Goal: Feedback & Contribution: Contribute content

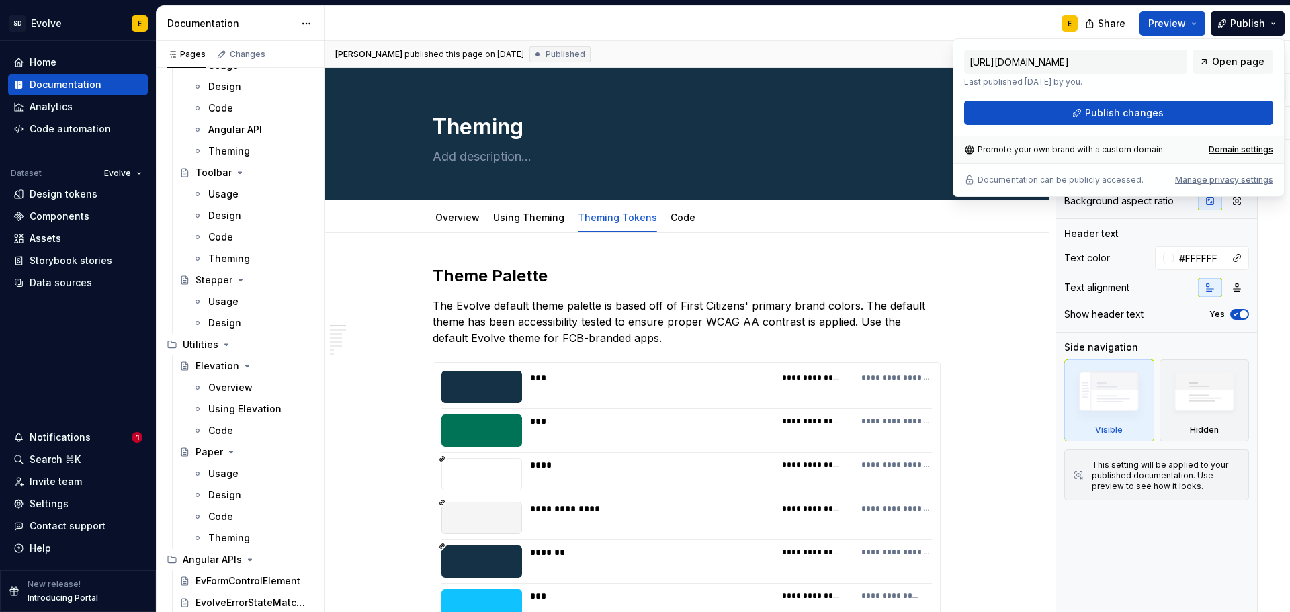
scroll to position [2859, 0]
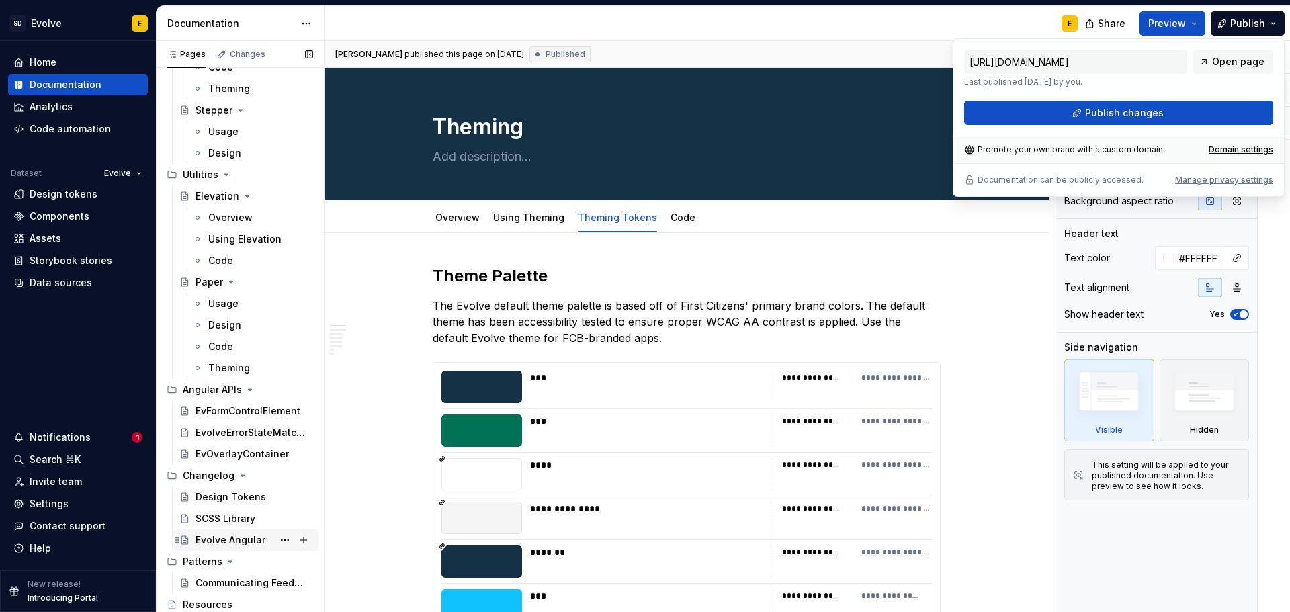
click at [204, 538] on div "Evolve Angular" at bounding box center [231, 540] width 70 height 13
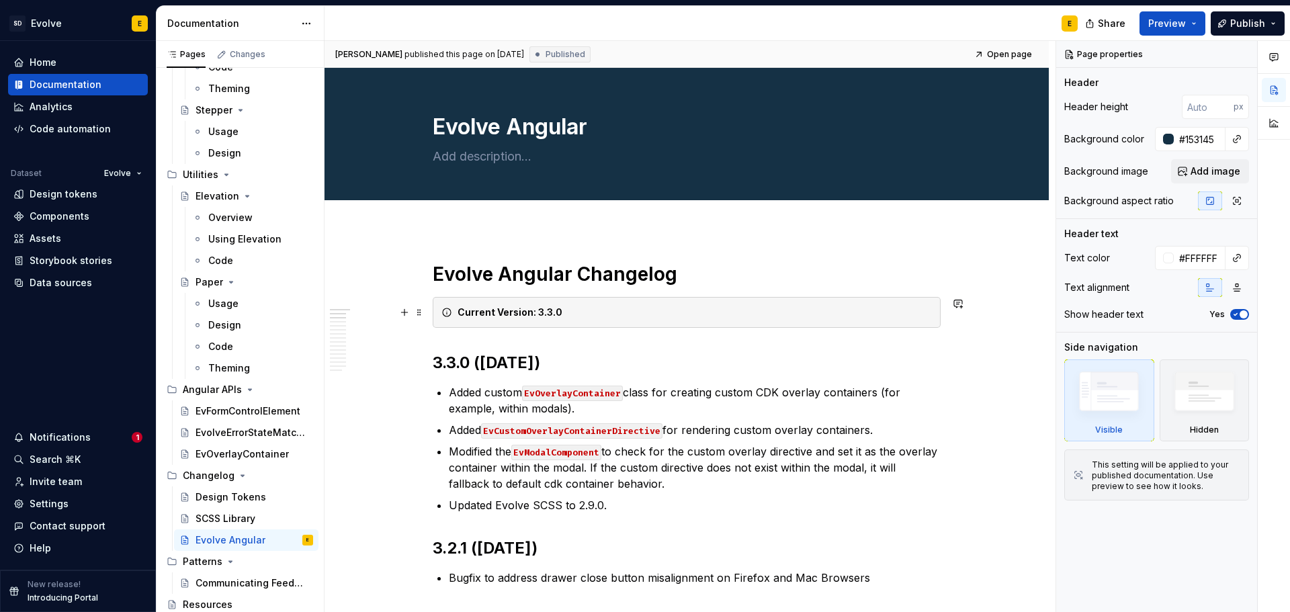
click at [552, 312] on strong "Current Version: 3.3.0" at bounding box center [510, 311] width 105 height 11
type textarea "*"
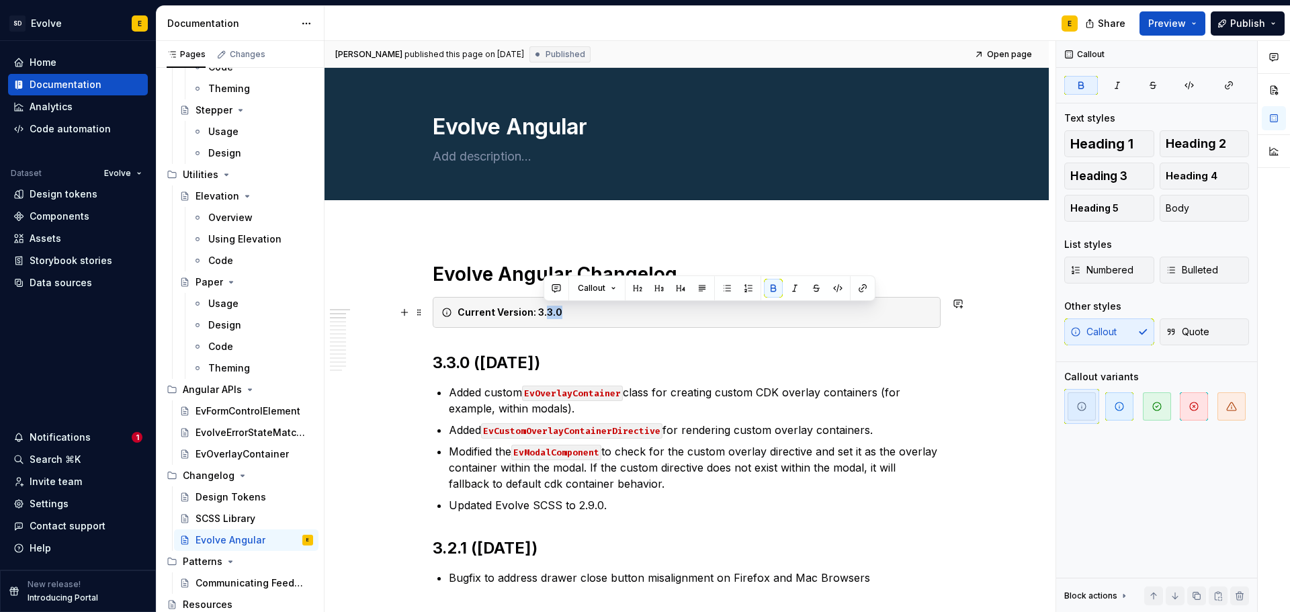
drag, startPoint x: 545, startPoint y: 311, endPoint x: 561, endPoint y: 311, distance: 15.5
click at [561, 311] on div "Current Version: 3.3.0" at bounding box center [695, 312] width 475 height 13
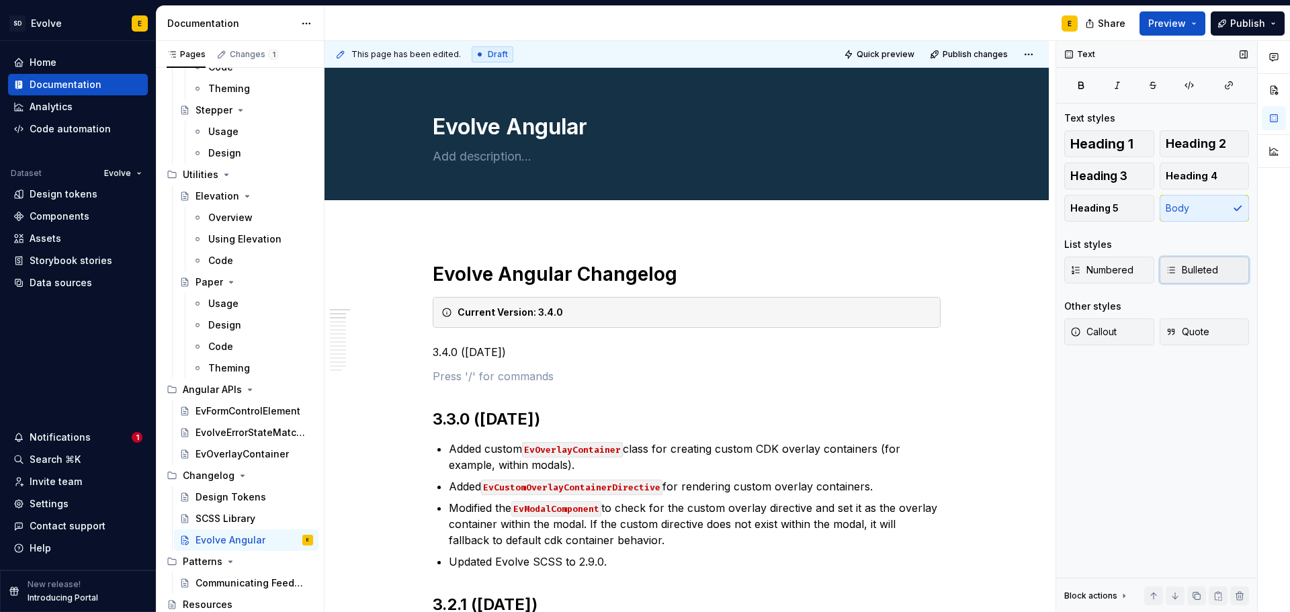
click at [1213, 267] on span "Bulleted" at bounding box center [1192, 269] width 52 height 13
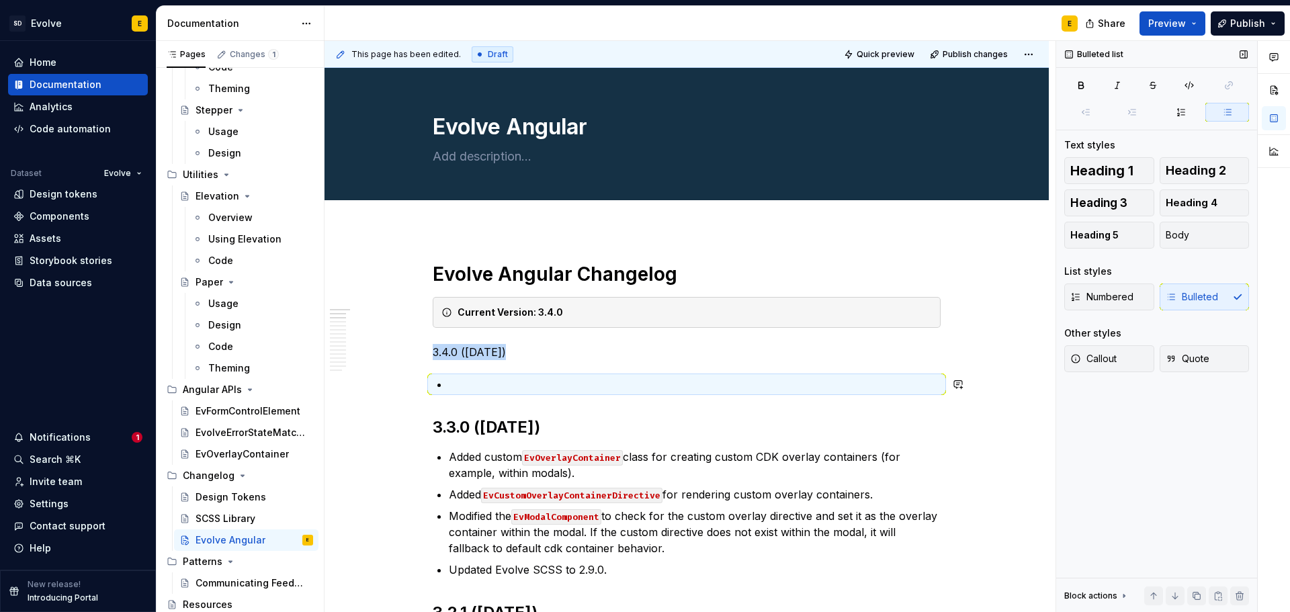
click at [514, 390] on p at bounding box center [695, 384] width 492 height 16
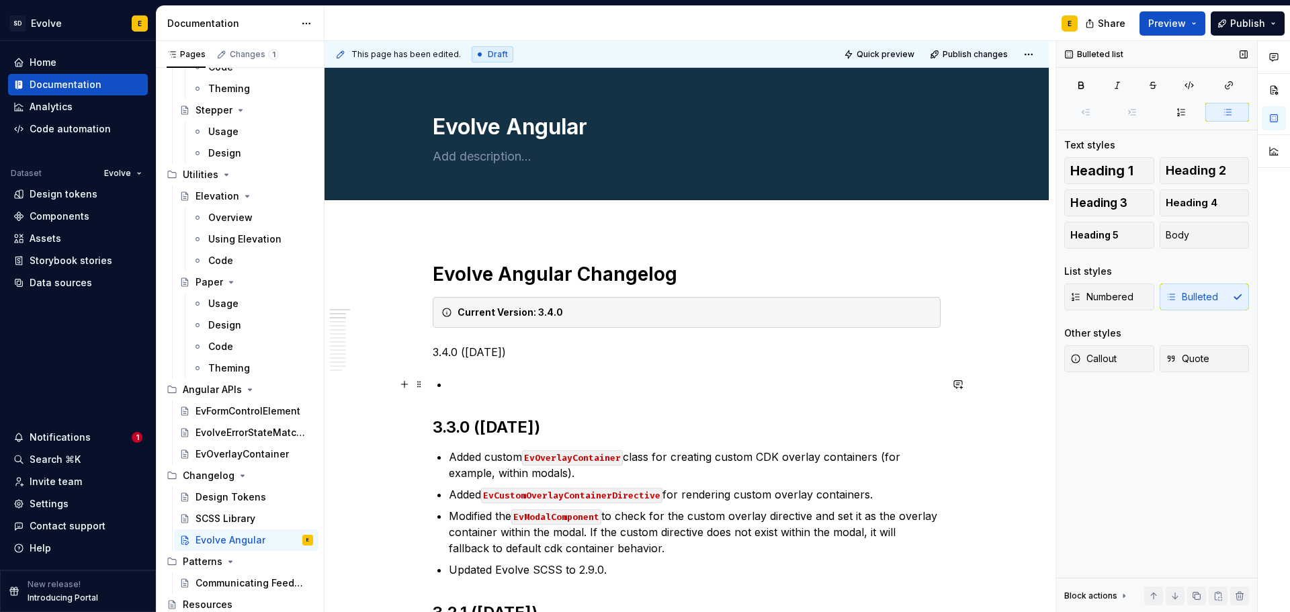
click at [472, 383] on p at bounding box center [695, 384] width 492 height 16
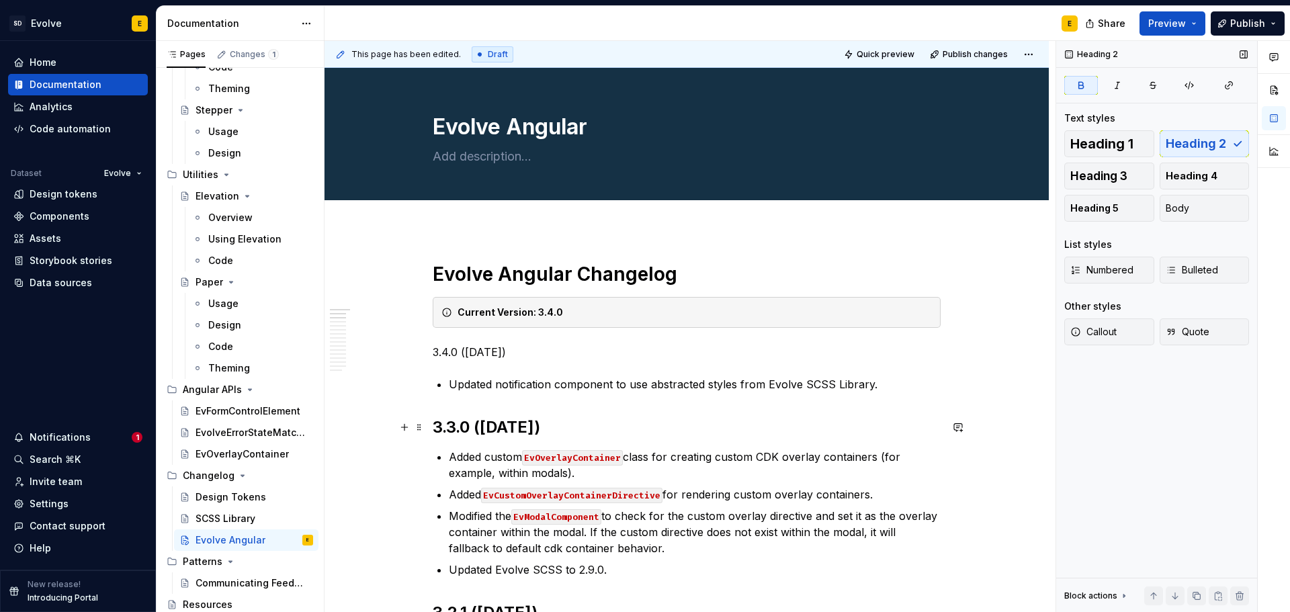
click at [493, 434] on strong "3.3.0 ([DATE])" at bounding box center [487, 426] width 108 height 19
click at [497, 347] on p "3.4.0 ([DATE])" at bounding box center [687, 352] width 508 height 16
click at [1233, 138] on button "Heading 2" at bounding box center [1205, 143] width 90 height 27
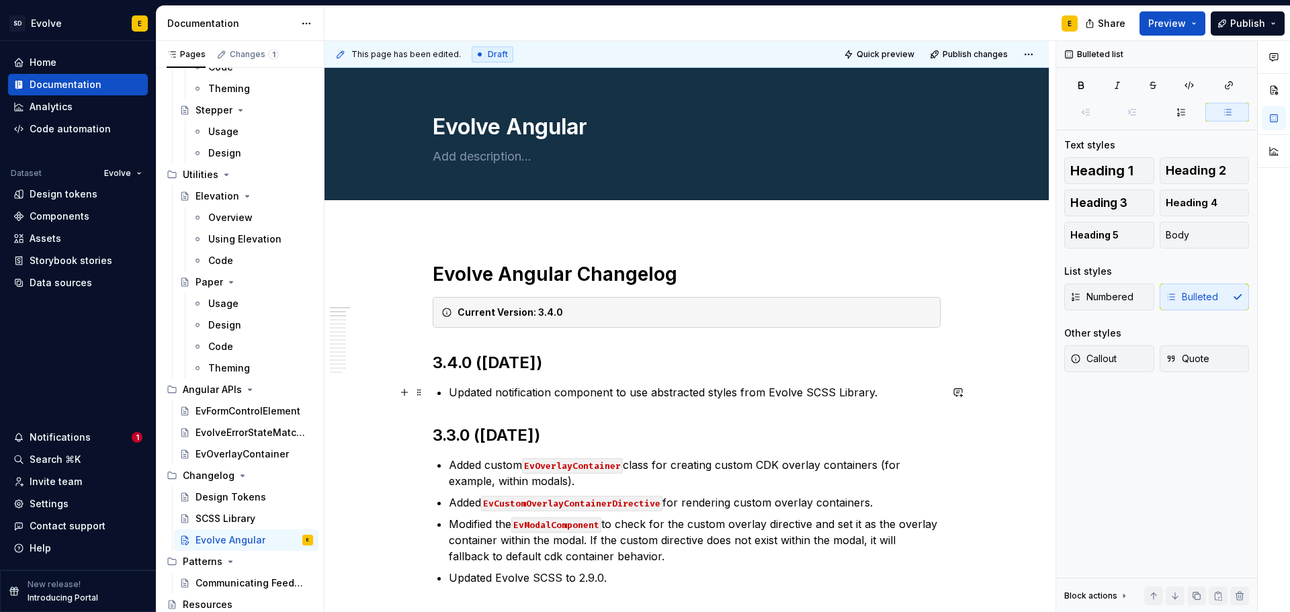
click at [886, 393] on p "Updated notification component to use abstracted styles from Evolve SCSS Librar…" at bounding box center [695, 392] width 492 height 16
click at [1264, 24] on span "Publish" at bounding box center [1248, 23] width 35 height 13
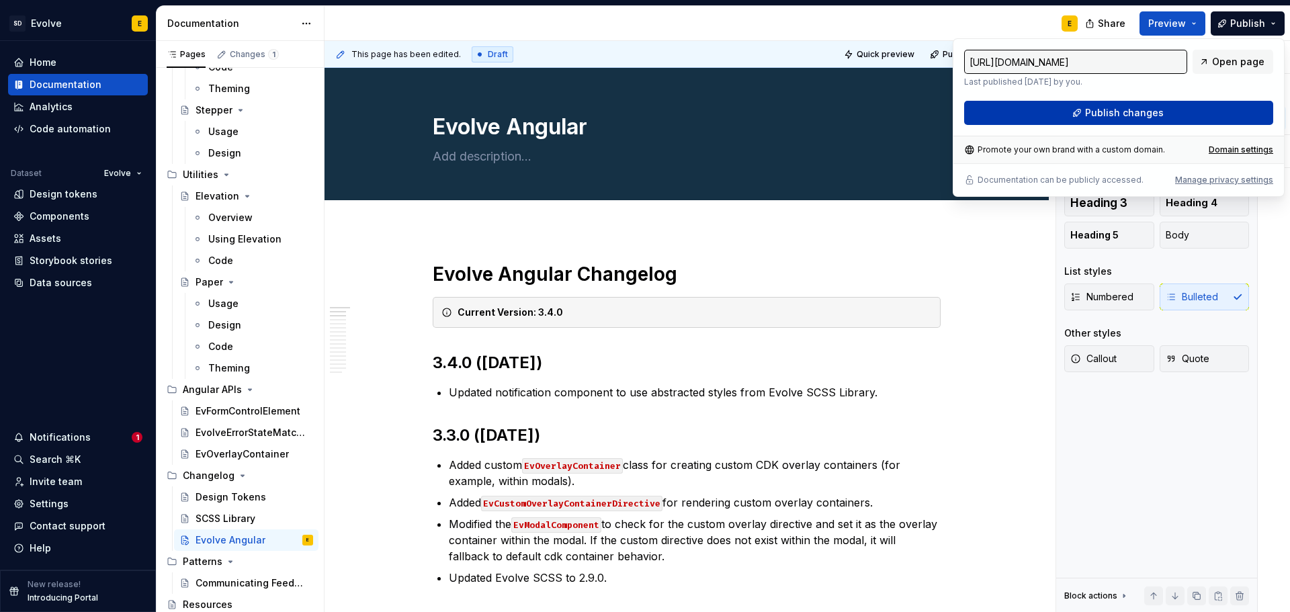
click at [1191, 118] on button "Publish changes" at bounding box center [1119, 113] width 309 height 24
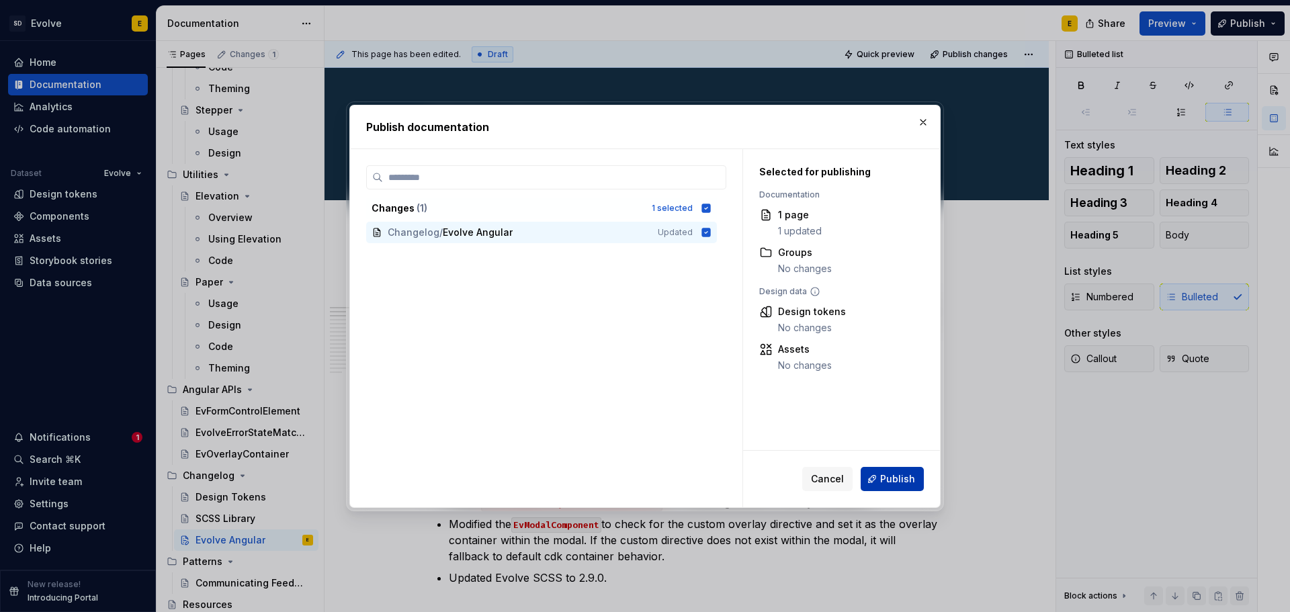
click at [895, 477] on span "Publish" at bounding box center [897, 479] width 35 height 13
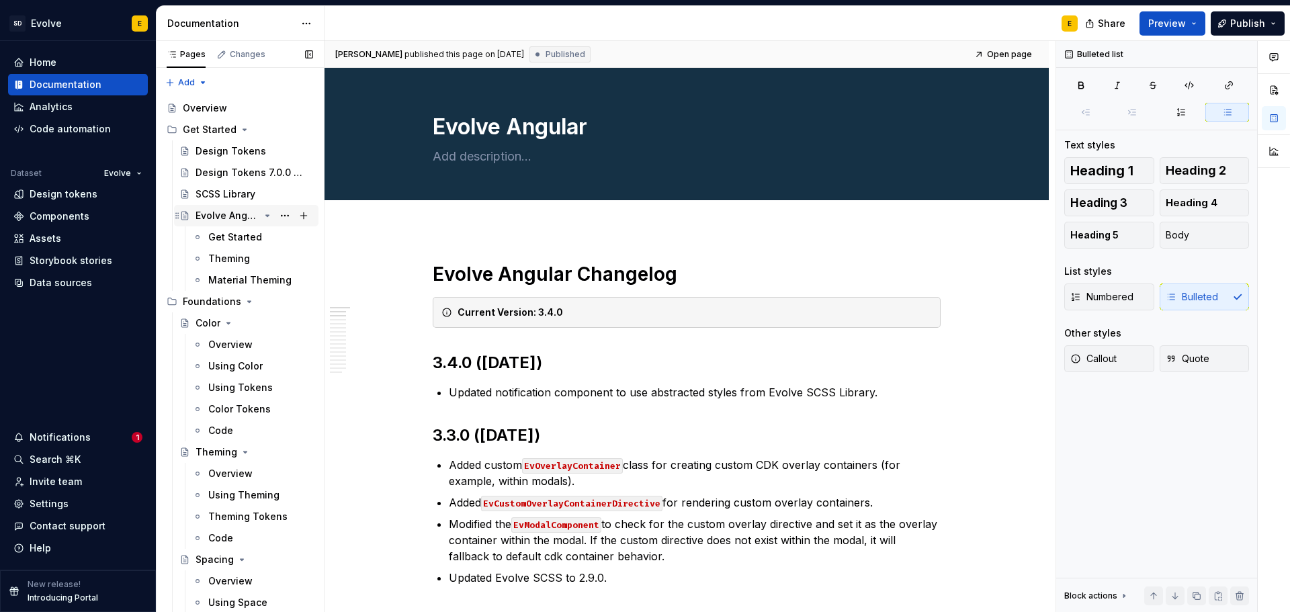
click at [218, 215] on div "Evolve Angular" at bounding box center [228, 215] width 64 height 13
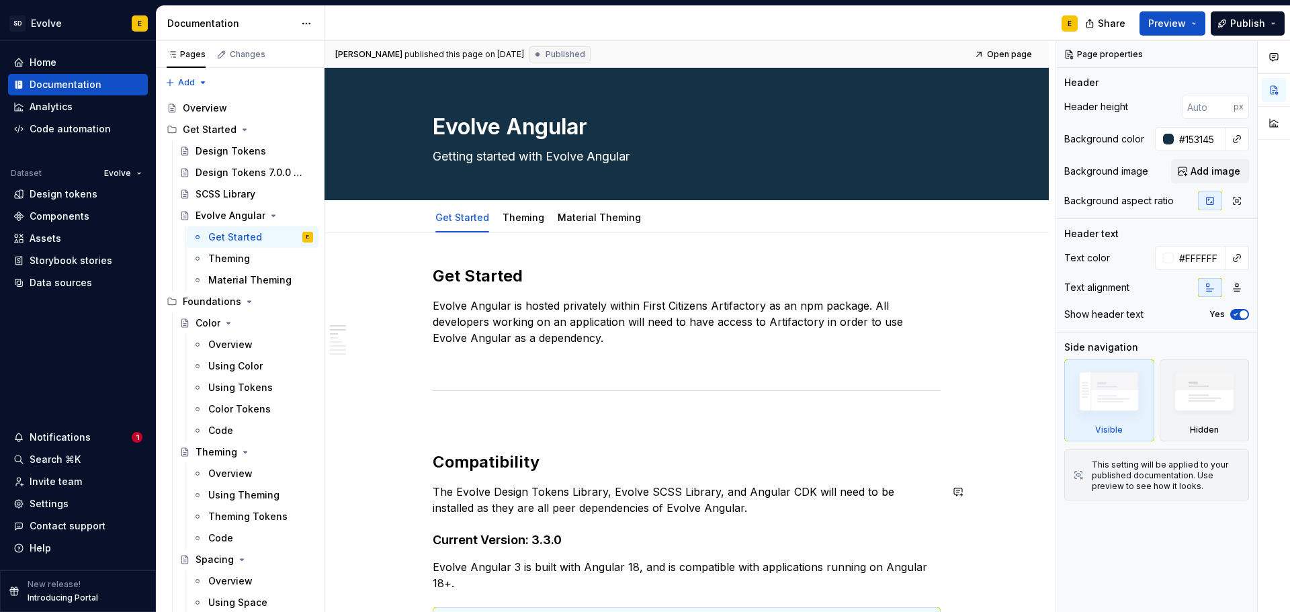
scroll to position [134, 0]
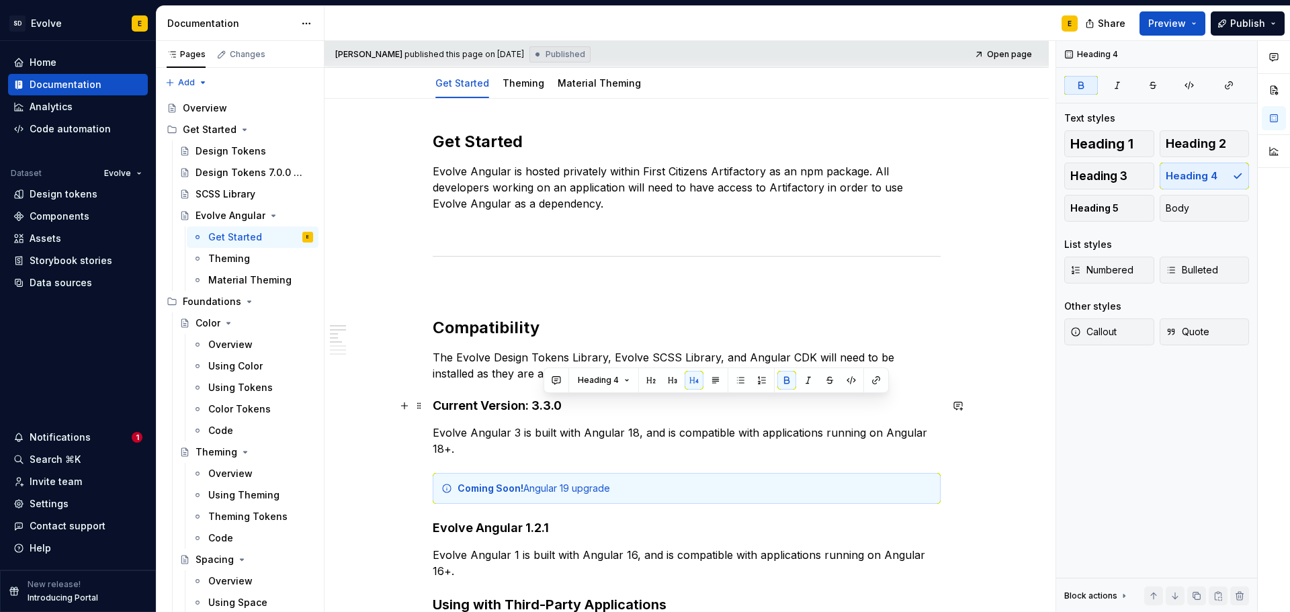
type textarea "*"
click at [550, 404] on strong "Current Version: 3.3.0" at bounding box center [497, 406] width 129 height 14
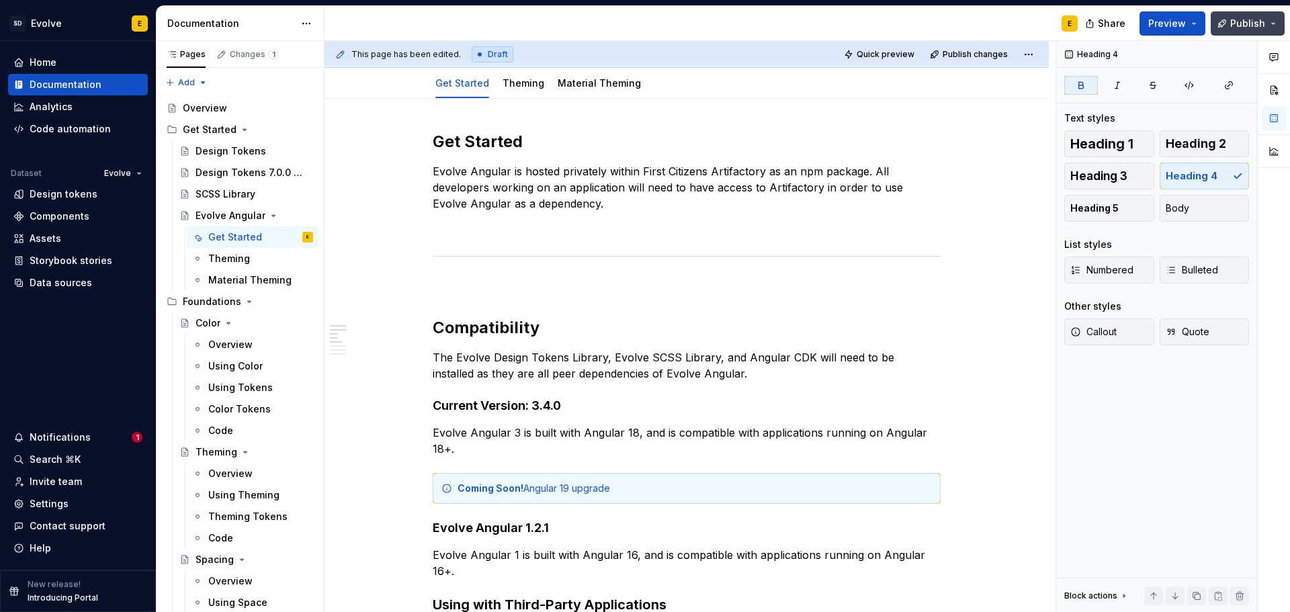
click at [1238, 24] on span "Publish" at bounding box center [1248, 23] width 35 height 13
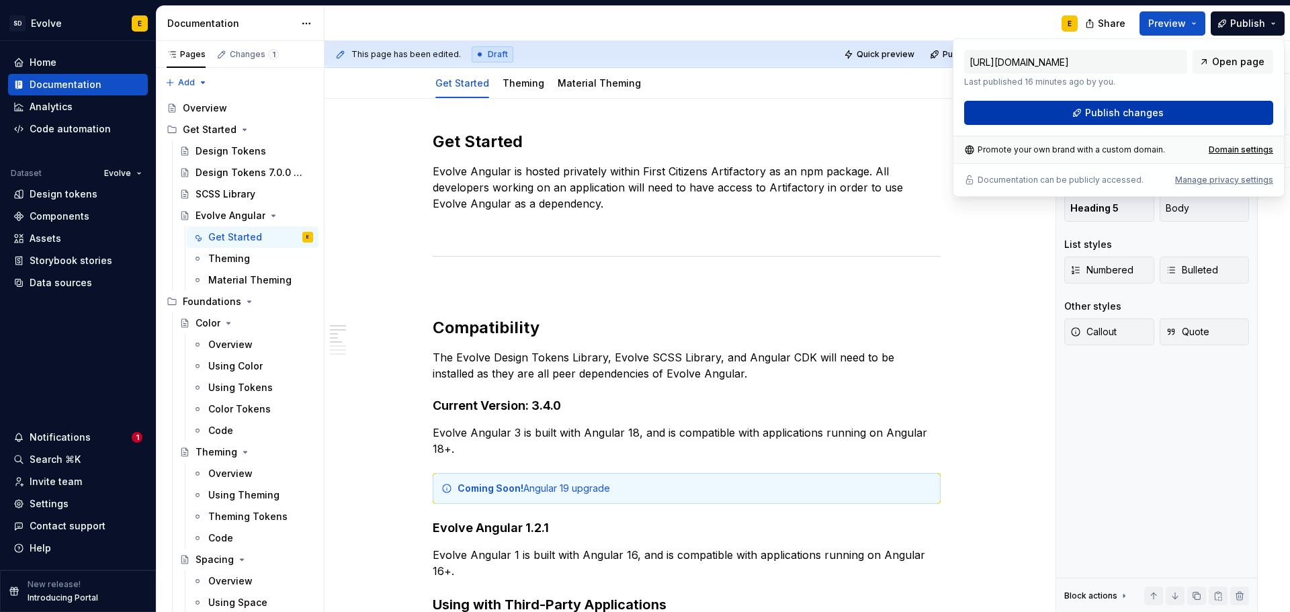
click at [1185, 118] on button "Publish changes" at bounding box center [1119, 113] width 309 height 24
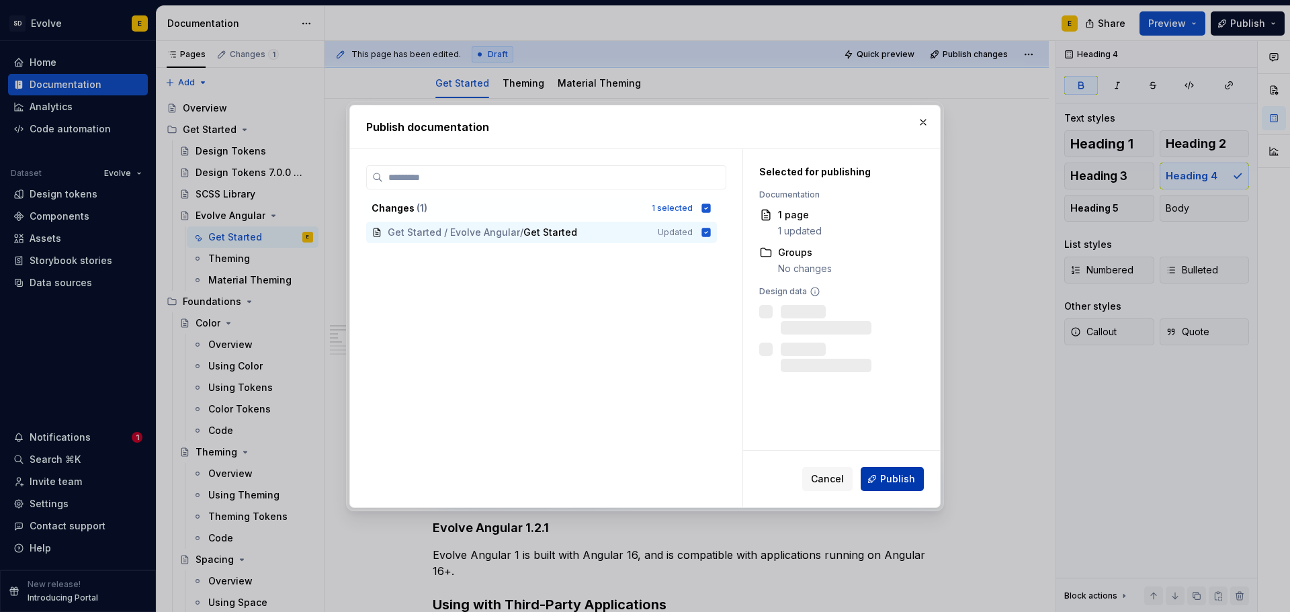
click at [893, 467] on button "Publish" at bounding box center [892, 479] width 63 height 24
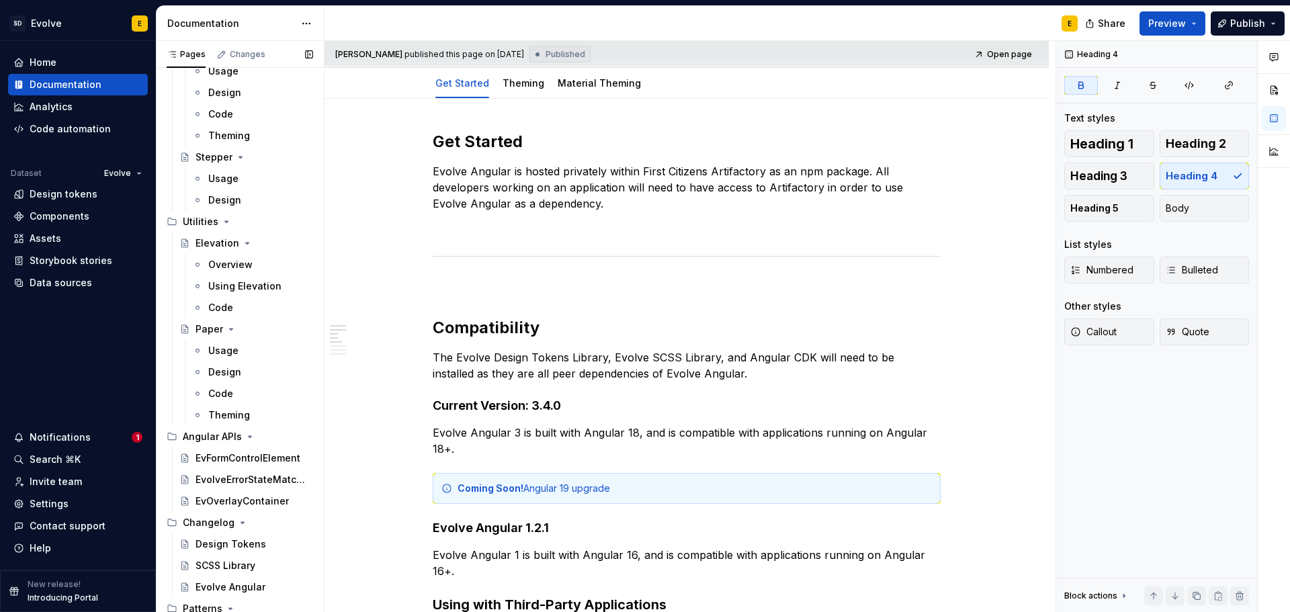
scroll to position [2859, 0]
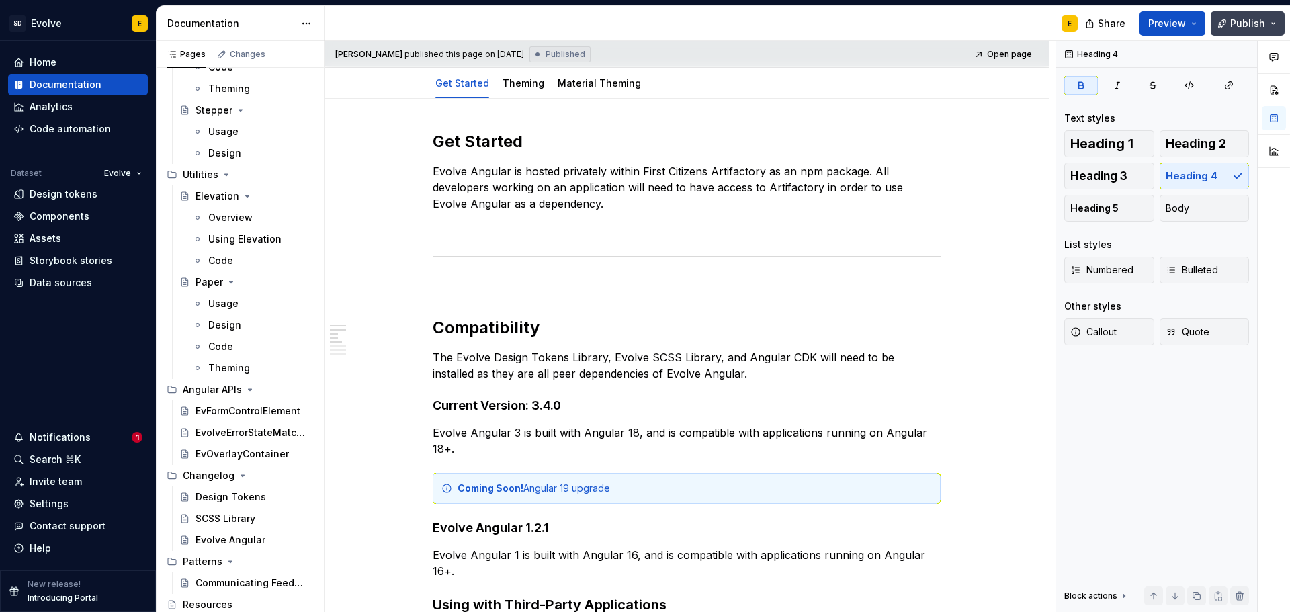
click at [1262, 24] on span "Publish" at bounding box center [1248, 23] width 35 height 13
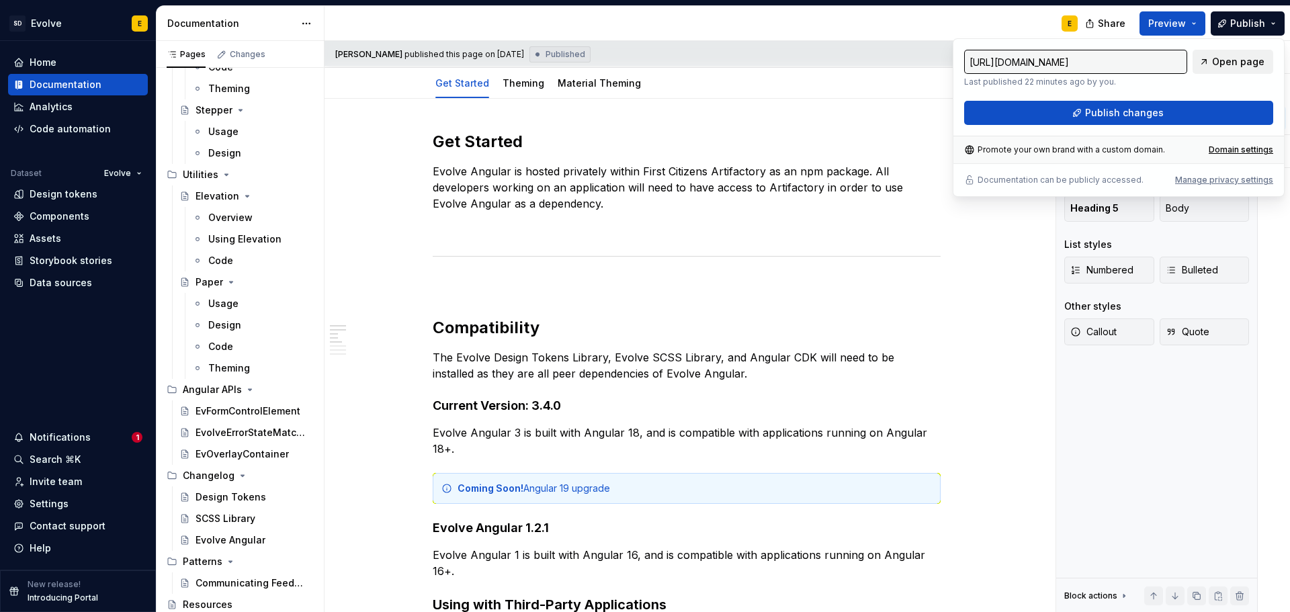
click at [1243, 64] on span "Open page" at bounding box center [1239, 61] width 52 height 13
type textarea "*"
